Goal: Information Seeking & Learning: Learn about a topic

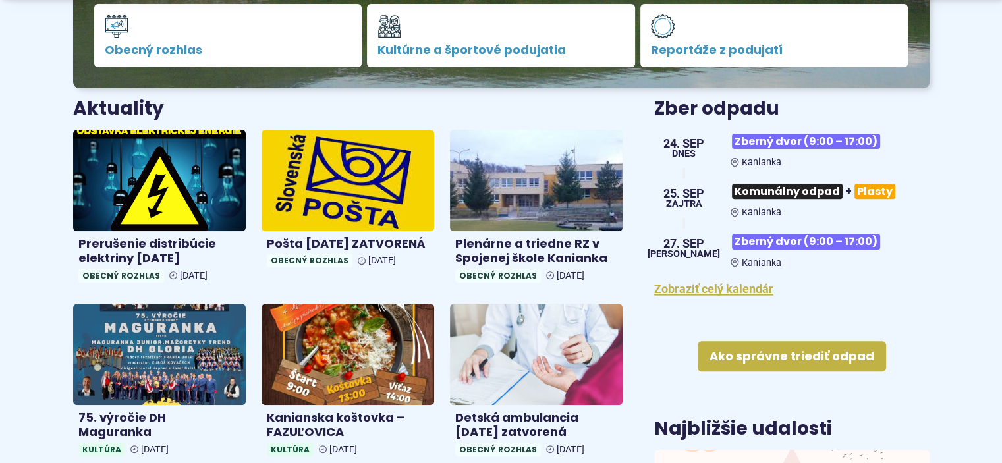
scroll to position [440, 0]
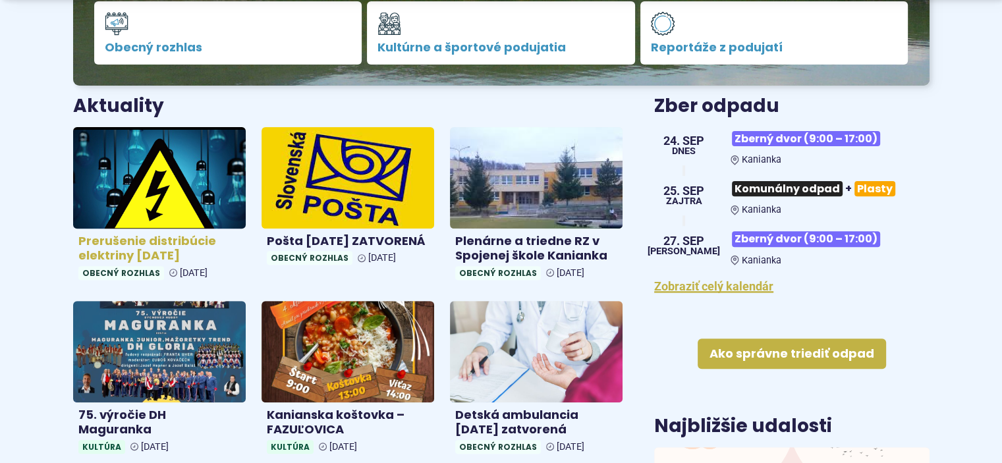
click at [154, 256] on h4 "Prerušenie distribúcie elektriny 30.09.2025" at bounding box center [159, 249] width 162 height 30
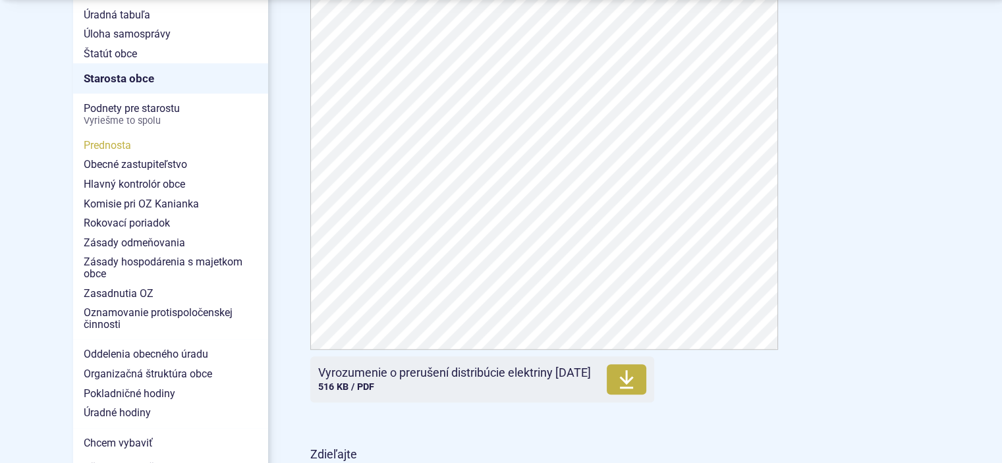
scroll to position [801, 0]
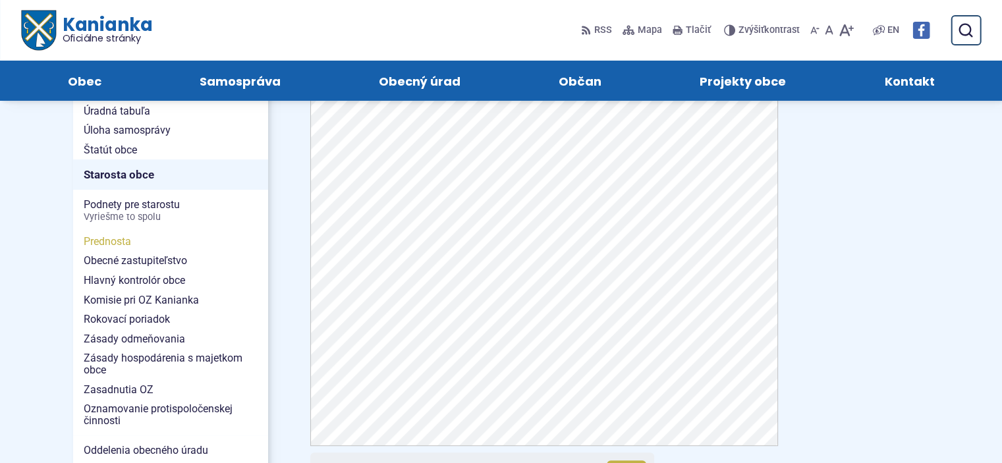
click at [159, 231] on ul "Podnety pre starostu Vyriešme to spolu" at bounding box center [170, 211] width 195 height 42
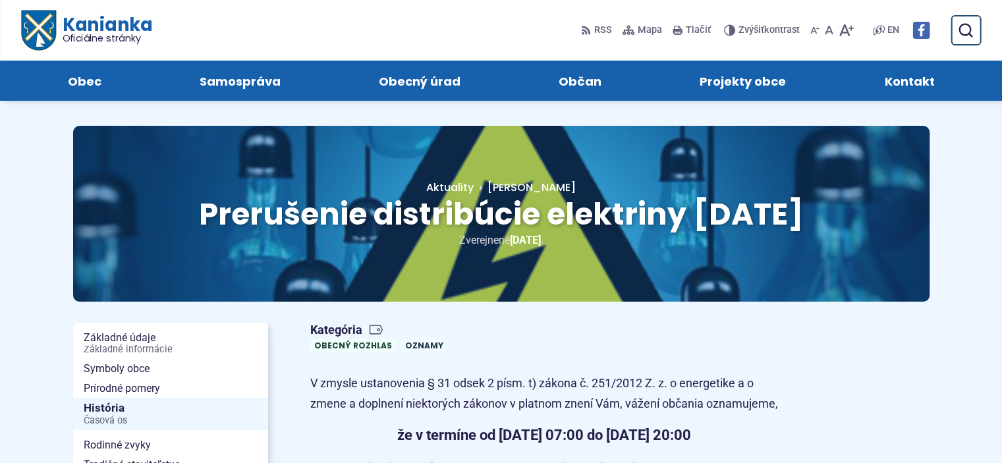
scroll to position [0, 0]
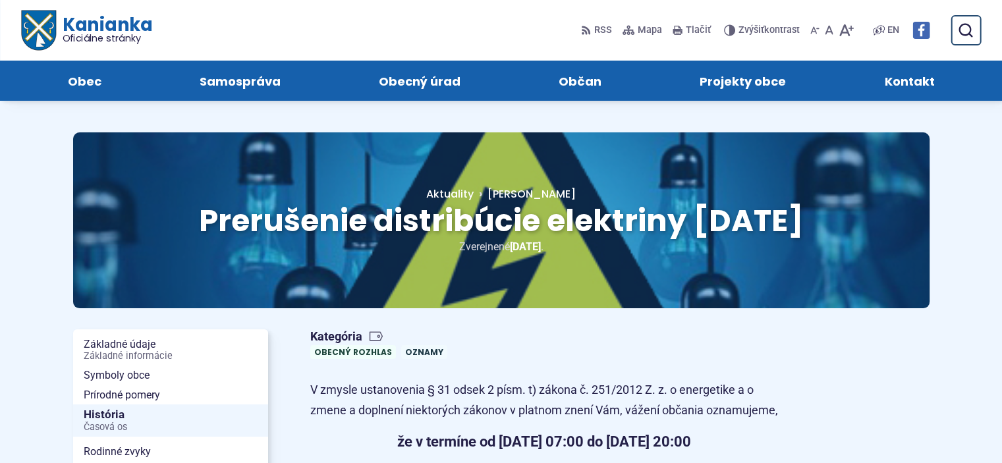
click at [96, 29] on span "Kanianka Oficiálne stránky" at bounding box center [103, 30] width 96 height 28
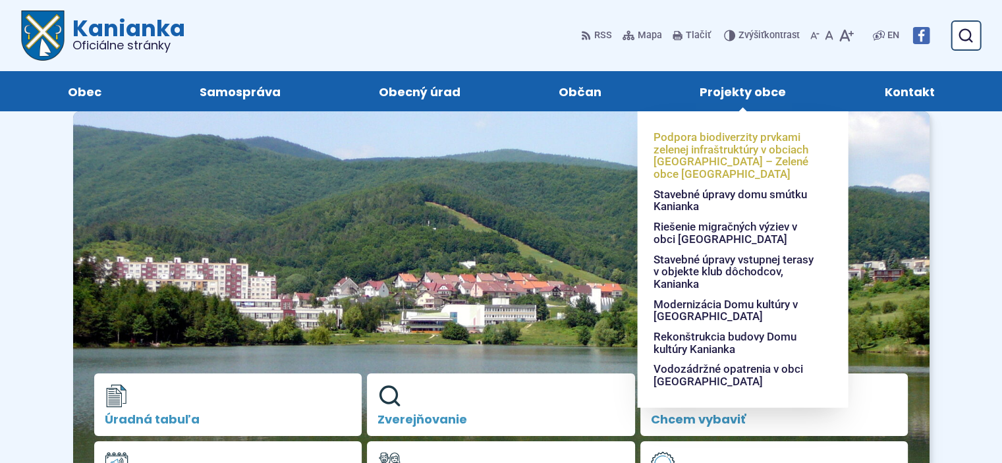
click at [759, 167] on span "Podpora biodiverzity prvkami zelenej infraštruktúry v obciach [GEOGRAPHIC_DATA]…" at bounding box center [735, 155] width 163 height 57
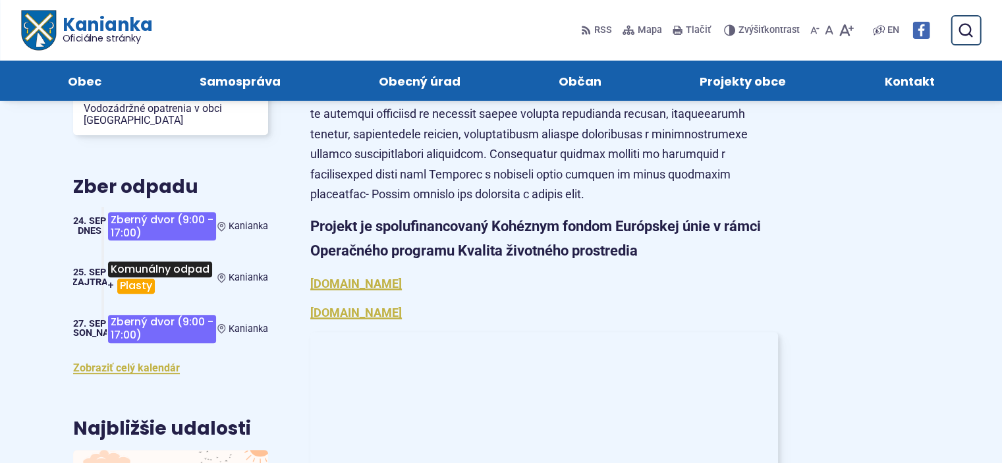
scroll to position [530, 0]
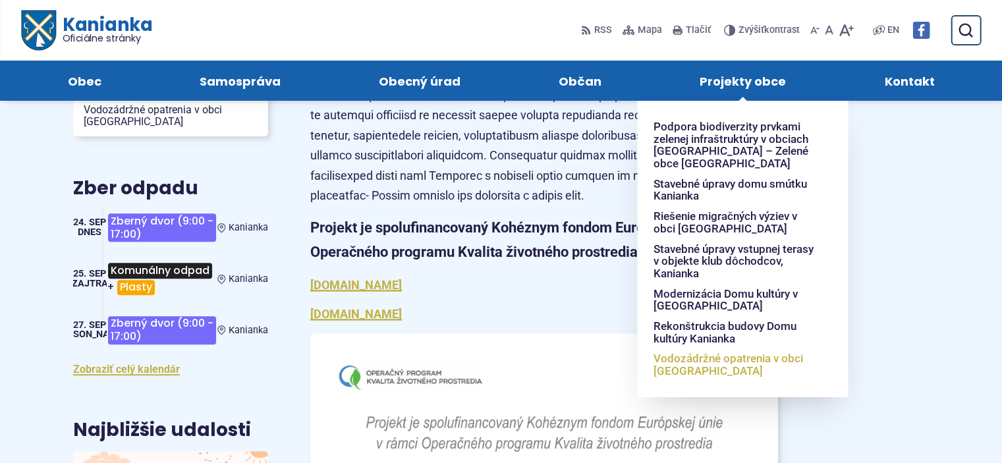
click at [786, 363] on span "Vodozádržné opatrenia v obci [GEOGRAPHIC_DATA]" at bounding box center [735, 365] width 163 height 32
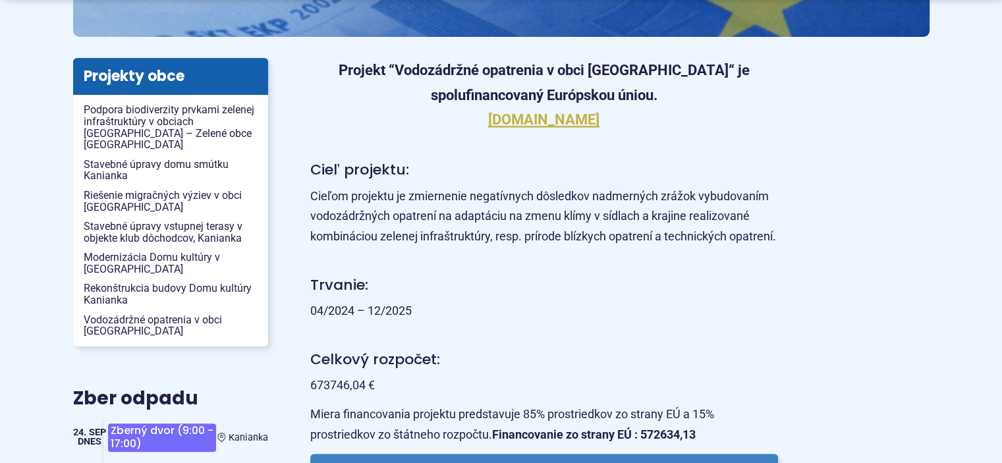
scroll to position [290, 0]
